Goal: Task Accomplishment & Management: Use online tool/utility

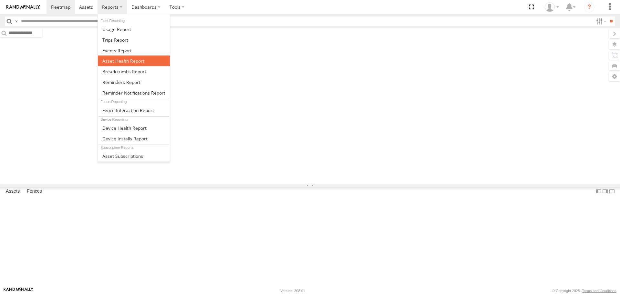
click at [130, 58] on span at bounding box center [123, 61] width 42 height 6
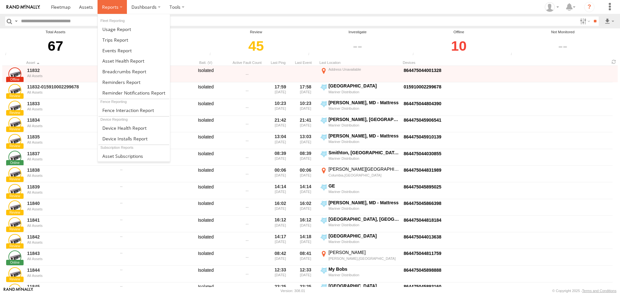
click at [109, 12] on label at bounding box center [112, 7] width 29 height 14
click at [140, 57] on link at bounding box center [134, 61] width 72 height 11
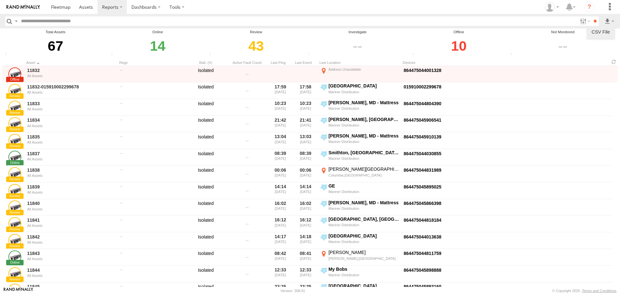
click at [606, 31] on link at bounding box center [601, 32] width 23 height 10
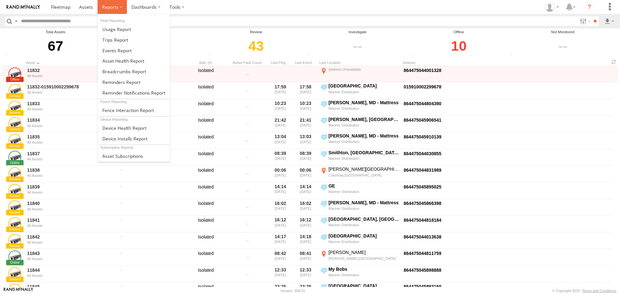
click at [120, 4] on label at bounding box center [112, 7] width 29 height 14
click at [125, 62] on span at bounding box center [123, 61] width 42 height 6
click at [115, 6] on span at bounding box center [110, 7] width 16 height 6
click at [123, 60] on span at bounding box center [123, 61] width 42 height 6
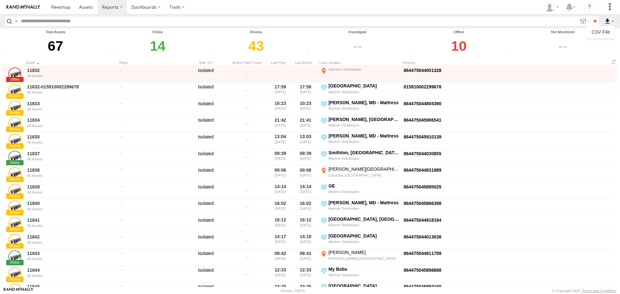
click at [612, 19] on label at bounding box center [609, 20] width 11 height 9
click at [601, 30] on link at bounding box center [601, 32] width 23 height 10
